Goal: Check status: Check status

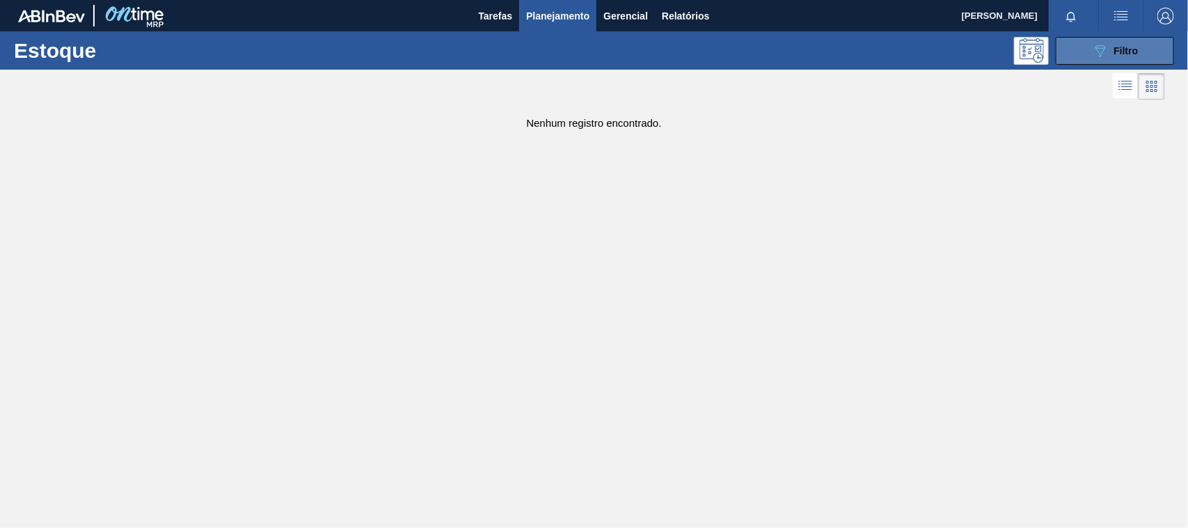
click at [1102, 49] on icon "089F7B8B-B2A5-4AFE-B5C0-19BA573D28AC" at bounding box center [1100, 50] width 17 height 17
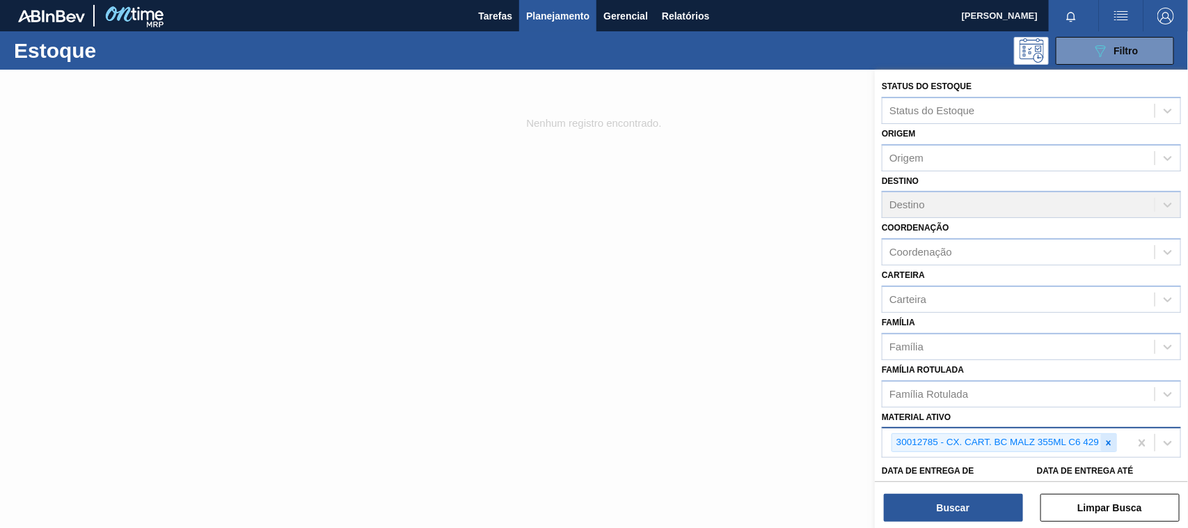
click at [1110, 445] on div at bounding box center [1108, 442] width 15 height 17
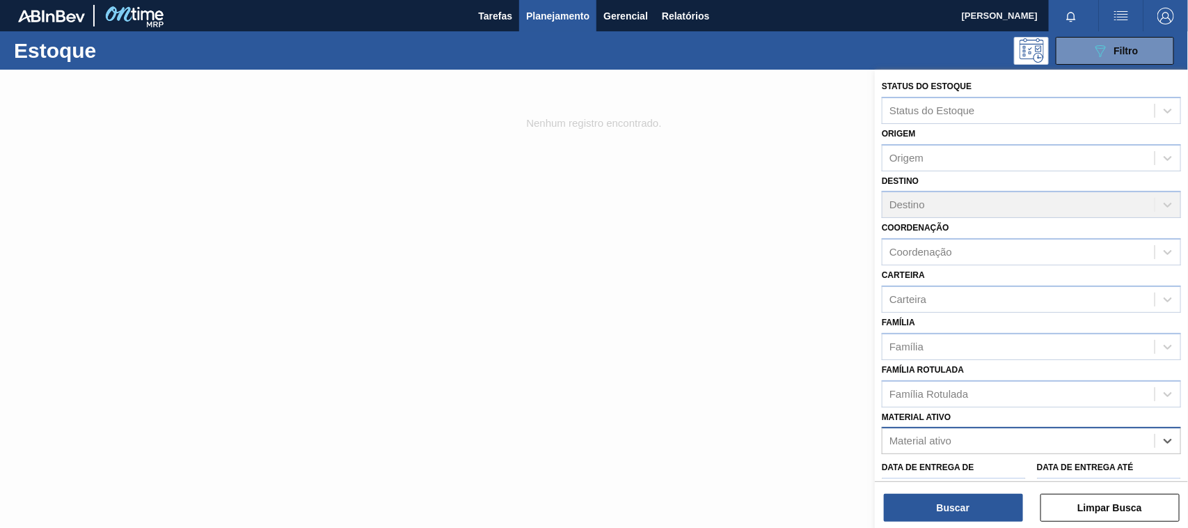
paste ativo "30007319"
type ativo "30007319"
click at [947, 470] on div "30007319 - AROMA CARAMBOLA GIN TONIC" at bounding box center [1031, 475] width 299 height 26
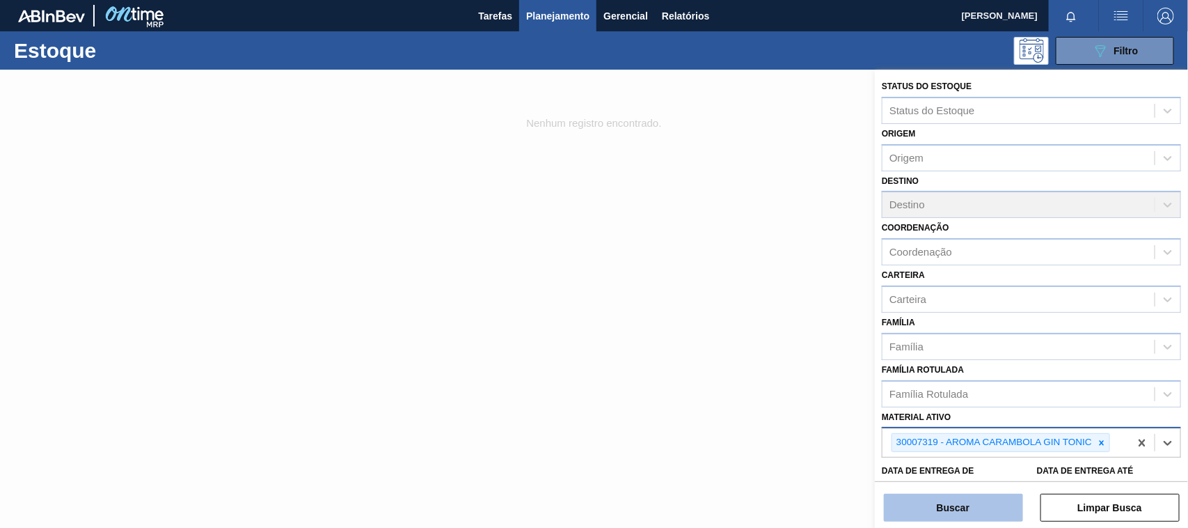
click at [953, 505] on button "Buscar" at bounding box center [953, 507] width 139 height 28
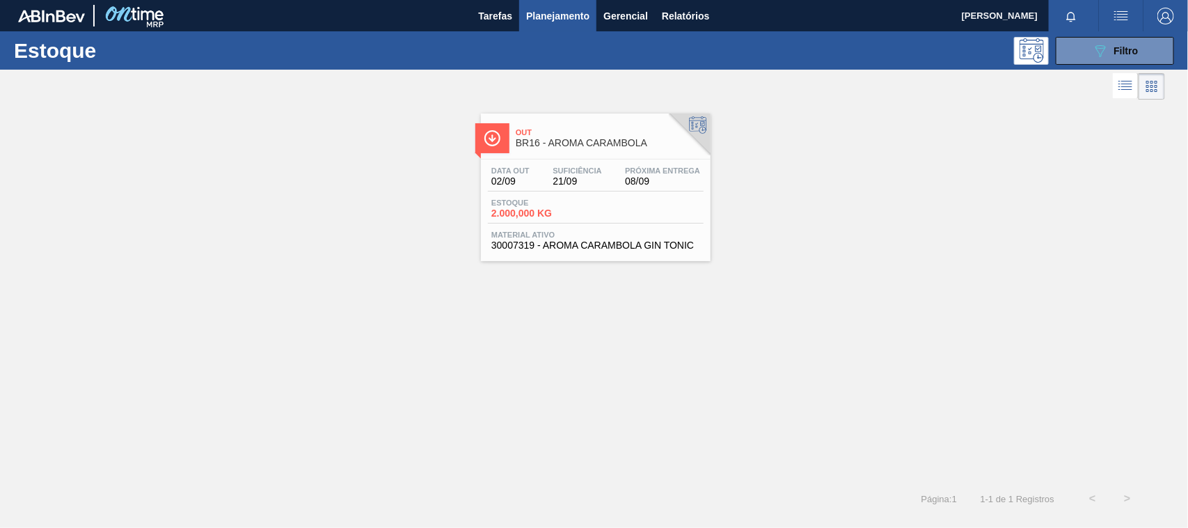
click at [611, 182] on div "Data [DATE] Suficiência 21/09 Próxima Entrega 08/09" at bounding box center [596, 178] width 216 height 25
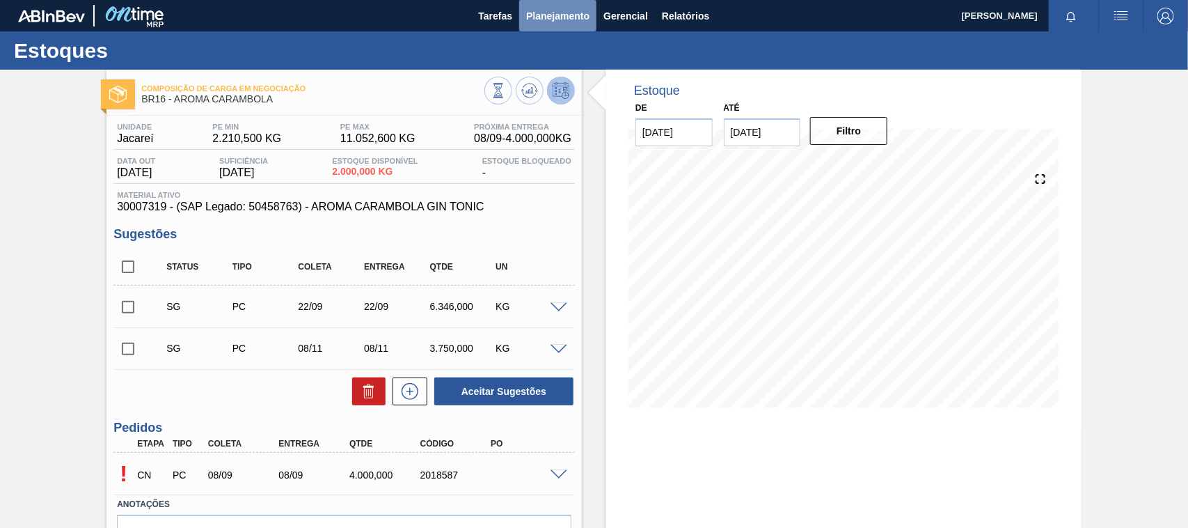
click at [566, 24] on button "Planejamento" at bounding box center [557, 15] width 77 height 31
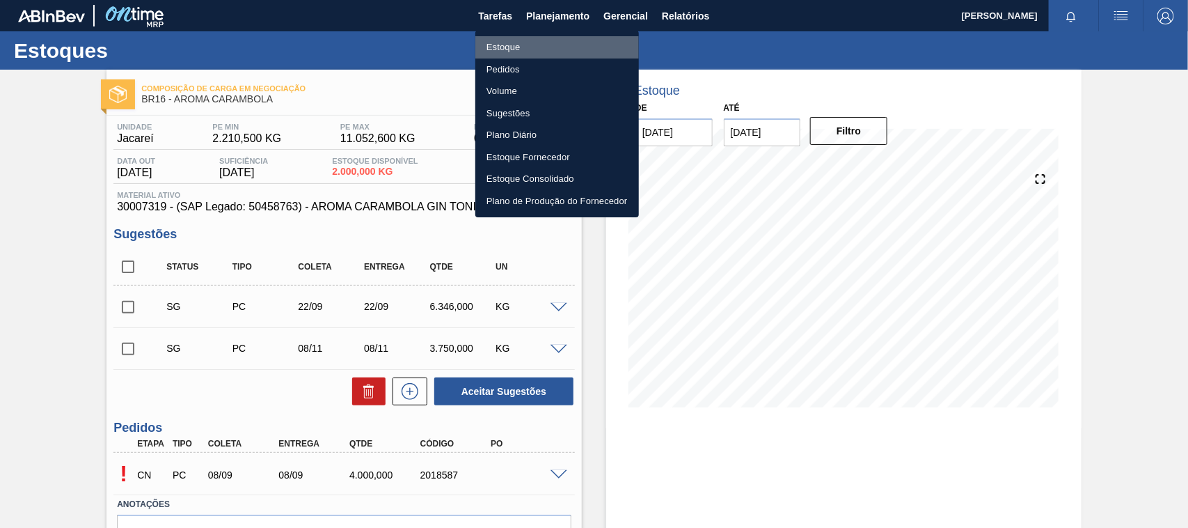
click at [515, 42] on li "Estoque" at bounding box center [557, 47] width 164 height 22
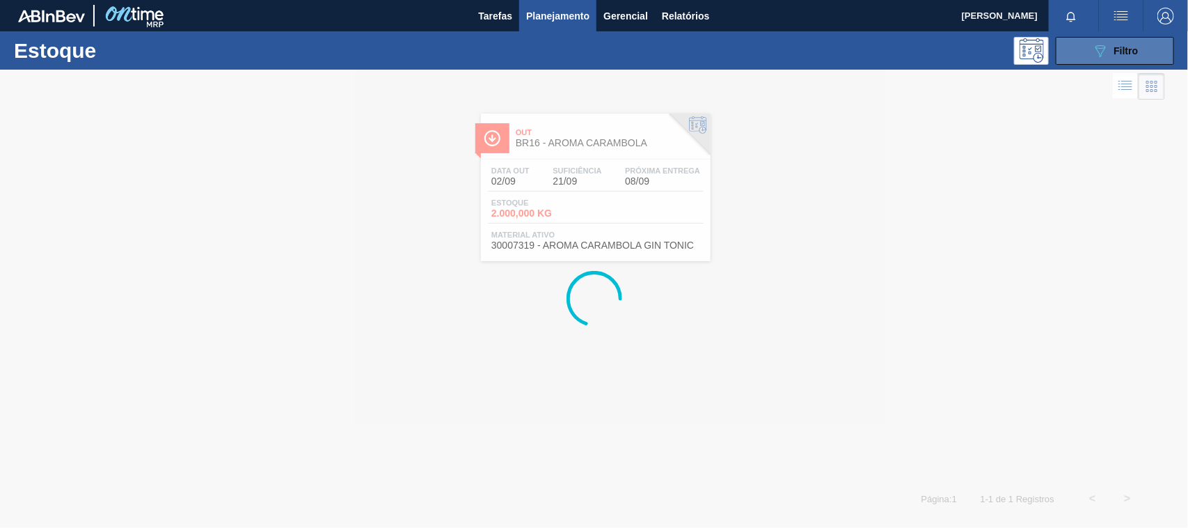
click at [1100, 54] on icon "089F7B8B-B2A5-4AFE-B5C0-19BA573D28AC" at bounding box center [1100, 50] width 17 height 17
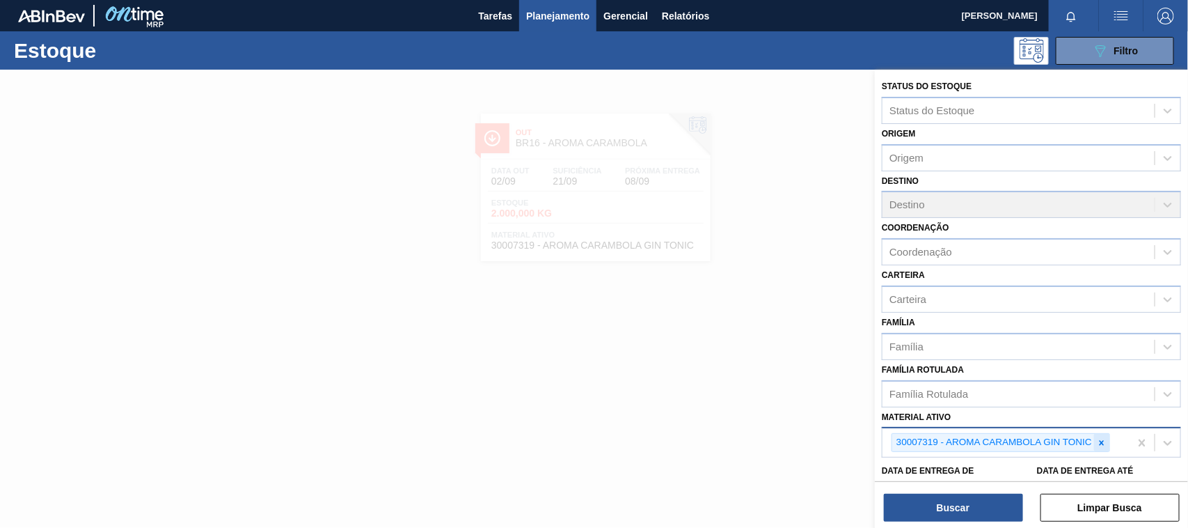
click at [1102, 445] on div at bounding box center [1101, 442] width 15 height 17
